Goal: Find contact information: Find contact information

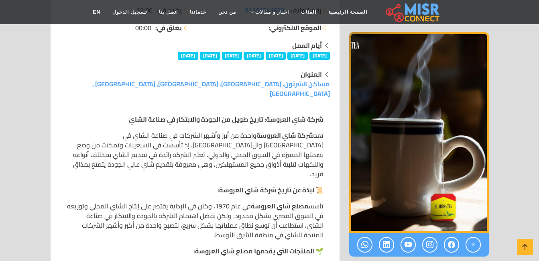
scroll to position [160, 0]
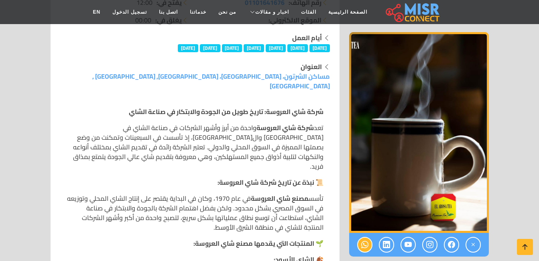
click at [364, 243] on icon at bounding box center [364, 244] width 7 height 13
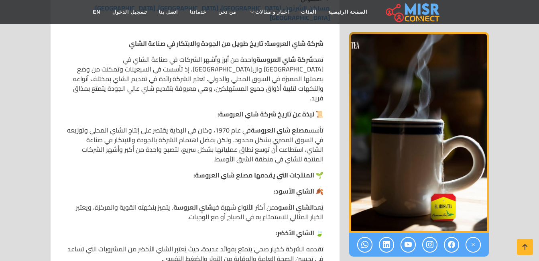
scroll to position [241, 0]
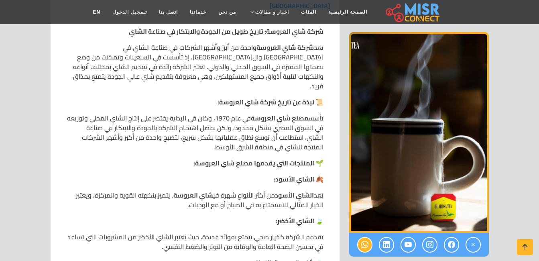
click at [363, 242] on icon at bounding box center [364, 244] width 7 height 13
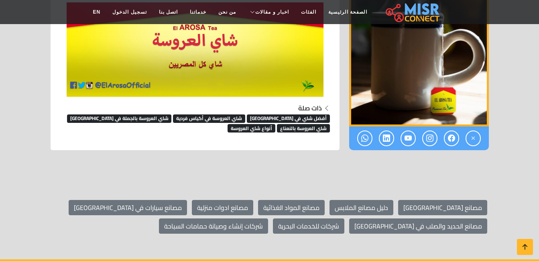
scroll to position [1725, 0]
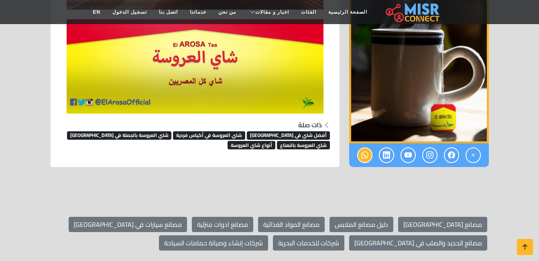
click at [370, 147] on link at bounding box center [364, 155] width 15 height 16
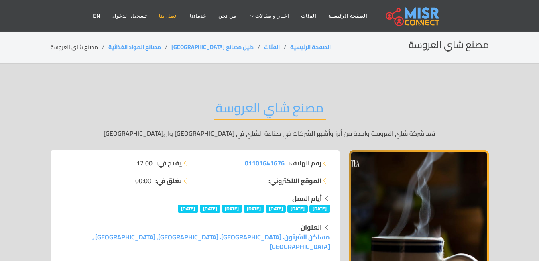
click at [173, 14] on link "اتصل بنا" at bounding box center [168, 15] width 31 height 15
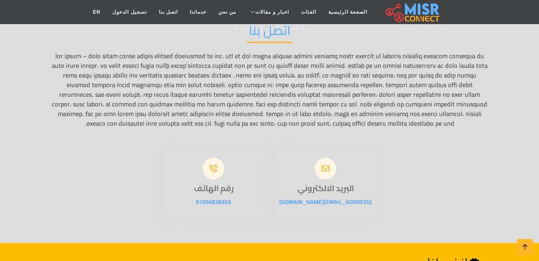
scroll to position [96, 0]
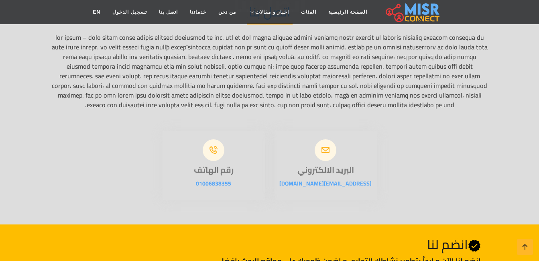
click at [215, 161] on icon at bounding box center [214, 150] width 22 height 22
click at [211, 189] on link "01006838355" at bounding box center [213, 183] width 35 height 10
click at [134, 132] on div "البريد الالكتروني [EMAIL_ADDRESS][DOMAIN_NAME] رقم الهاتف 01006838355" at bounding box center [270, 161] width 448 height 79
